Goal: Navigation & Orientation: Find specific page/section

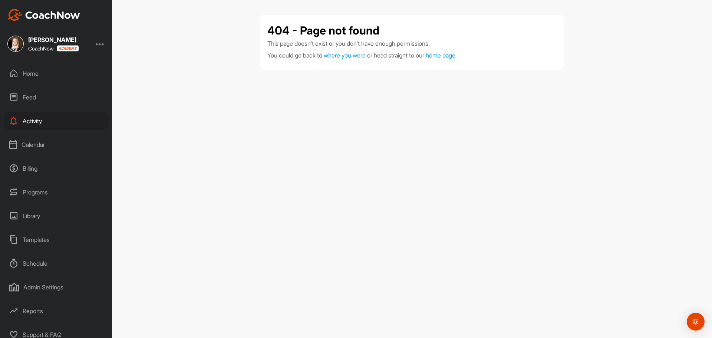
click at [53, 71] on div "Home" at bounding box center [56, 73] width 105 height 19
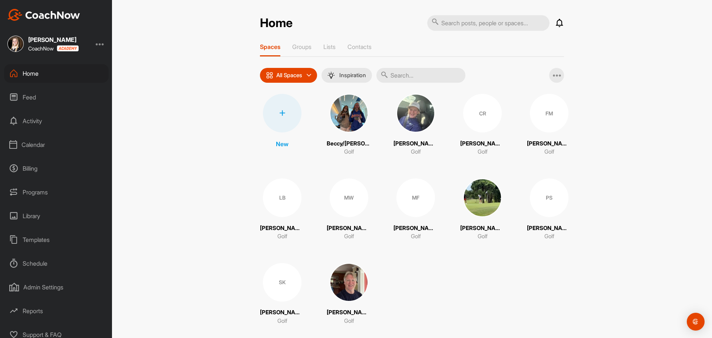
click at [351, 197] on div "MW" at bounding box center [349, 197] width 39 height 39
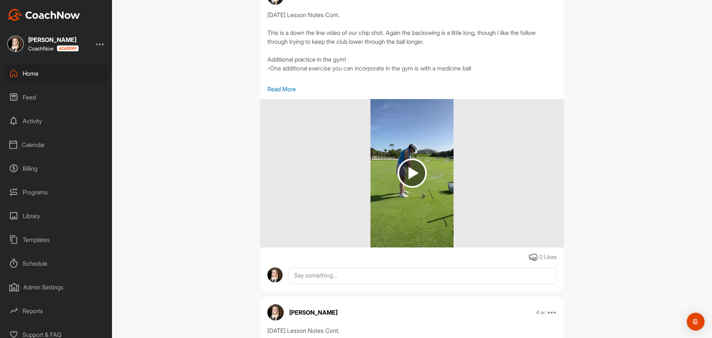
scroll to position [111, 0]
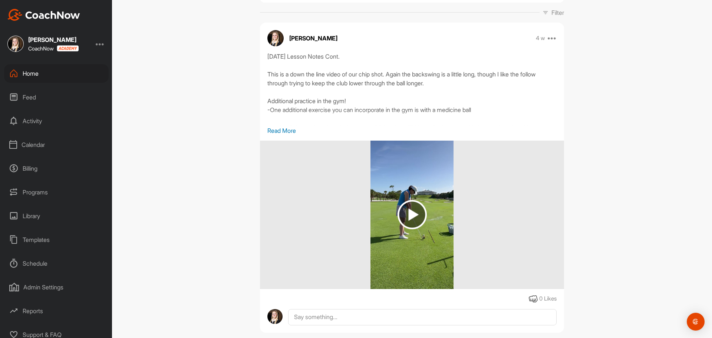
click at [415, 212] on img at bounding box center [411, 214] width 29 height 29
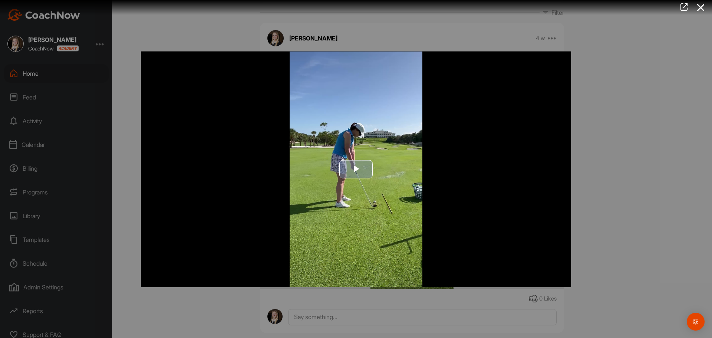
click at [356, 169] on span "Video Player" at bounding box center [356, 169] width 0 height 0
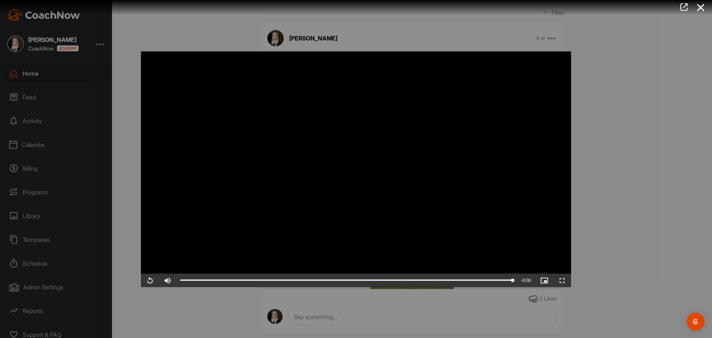
click at [584, 52] on div at bounding box center [356, 169] width 712 height 338
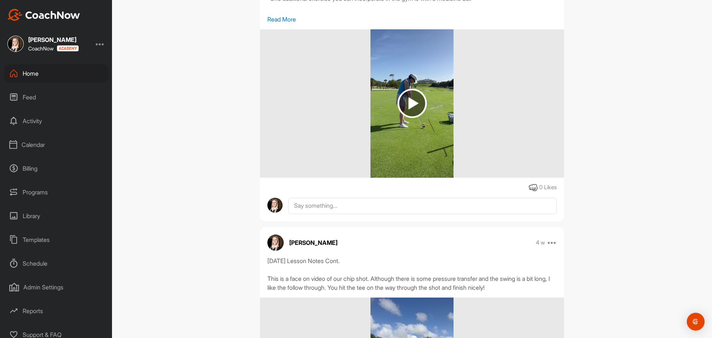
scroll to position [334, 0]
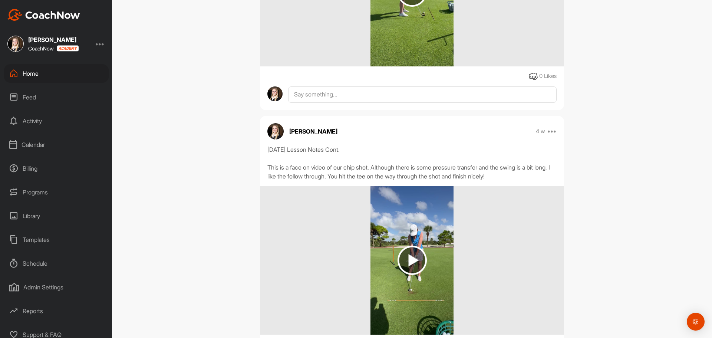
click at [405, 251] on img at bounding box center [411, 259] width 29 height 29
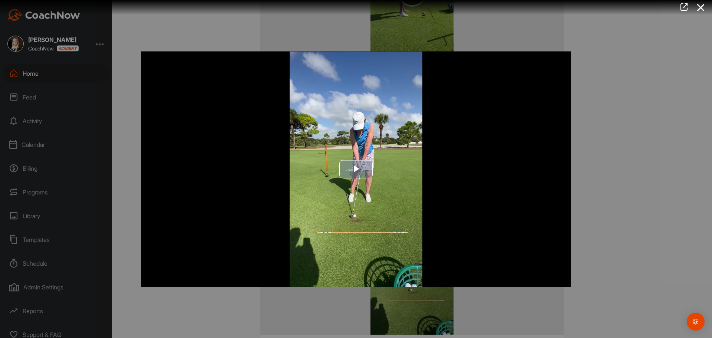
click at [356, 169] on span "Video Player" at bounding box center [356, 169] width 0 height 0
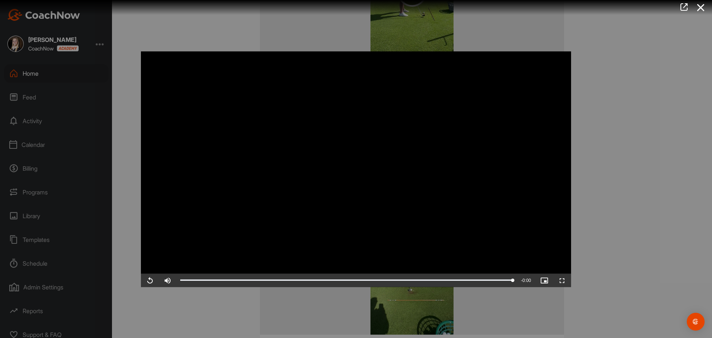
click at [648, 150] on div at bounding box center [356, 169] width 712 height 338
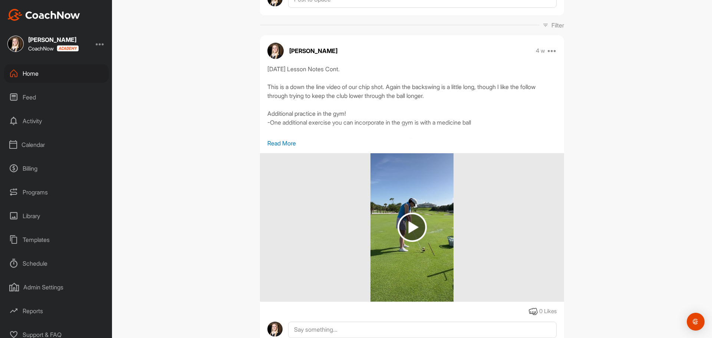
scroll to position [0, 0]
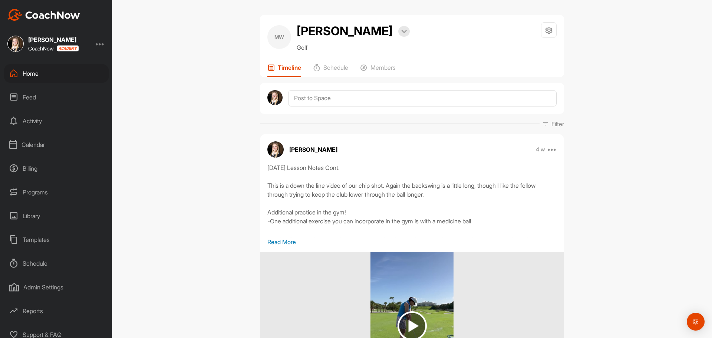
click at [331, 63] on div "MW [PERSON_NAME] Bookings Golf Space Settings Your Notifications Timeline Sched…" at bounding box center [412, 46] width 304 height 62
click at [331, 65] on p "Schedule" at bounding box center [335, 67] width 25 height 7
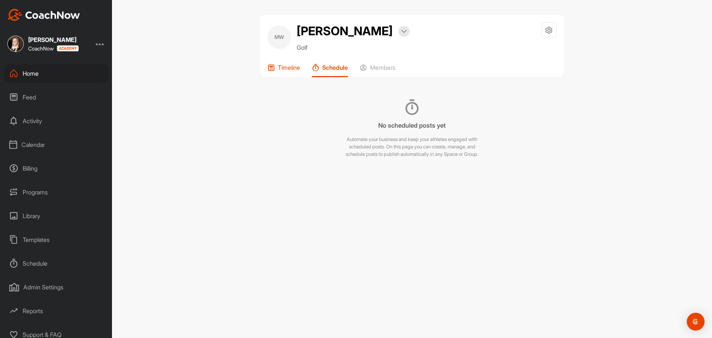
click at [277, 68] on div "Timeline" at bounding box center [283, 70] width 33 height 13
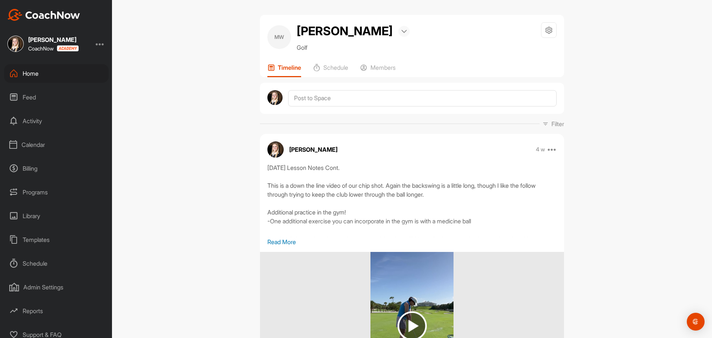
click at [398, 35] on div at bounding box center [403, 31] width 11 height 11
click at [398, 34] on div at bounding box center [403, 31] width 11 height 11
click at [541, 29] on div at bounding box center [549, 30] width 16 height 16
click at [547, 30] on icon at bounding box center [549, 30] width 9 height 9
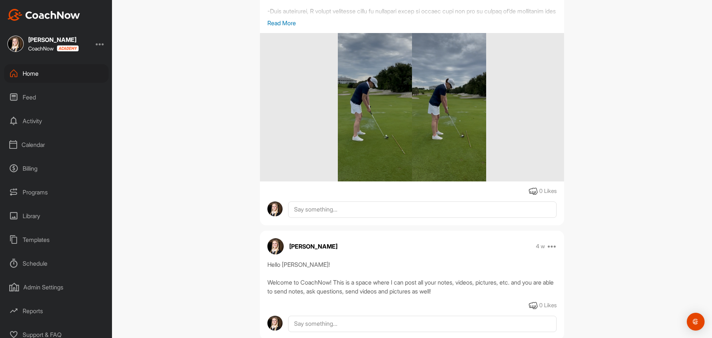
scroll to position [988, 0]
